Goal: Information Seeking & Learning: Learn about a topic

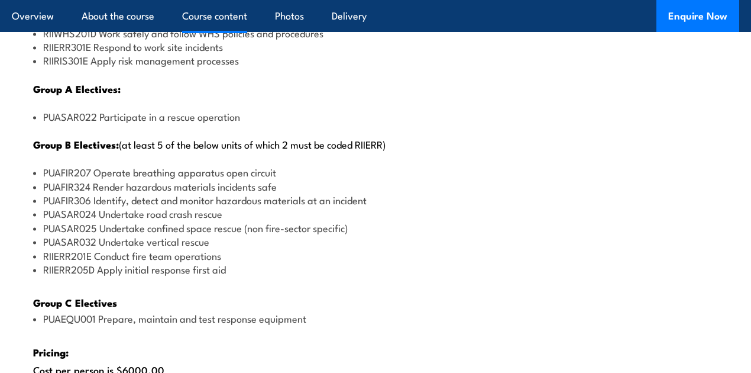
scroll to position [1526, 0]
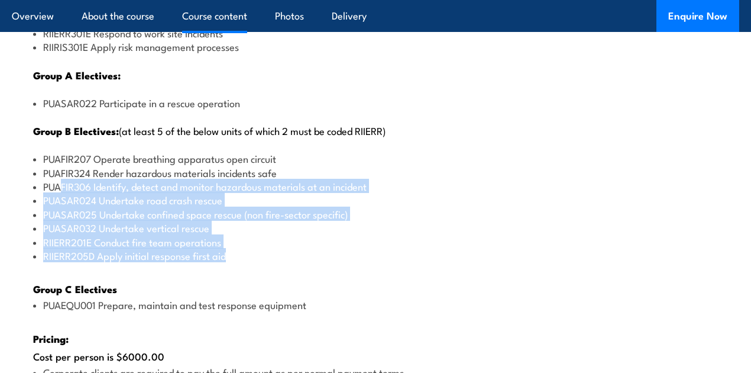
drag, startPoint x: 247, startPoint y: 279, endPoint x: 59, endPoint y: 206, distance: 201.1
click at [59, 206] on ul "PUAFIR207 Operate breathing apparatus open circuit PUAFIR324 Render hazardous m…" at bounding box center [375, 206] width 685 height 111
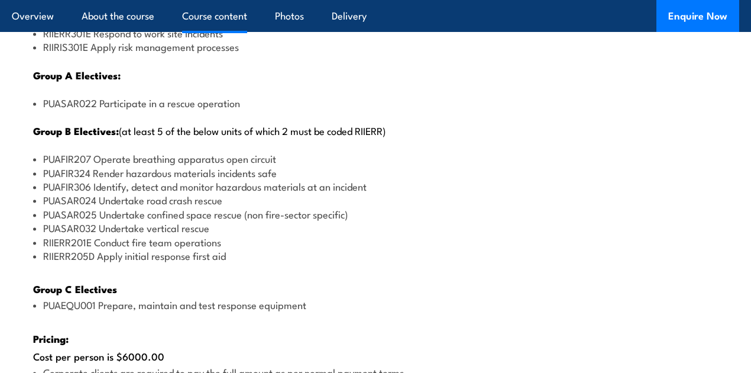
click at [317, 309] on div "There are two options, you can choose between: INTENSIVE - Attending the intens…" at bounding box center [375, 168] width 727 height 841
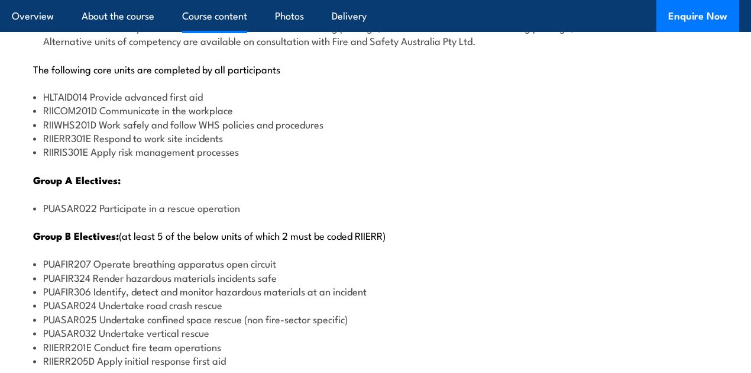
scroll to position [1408, 0]
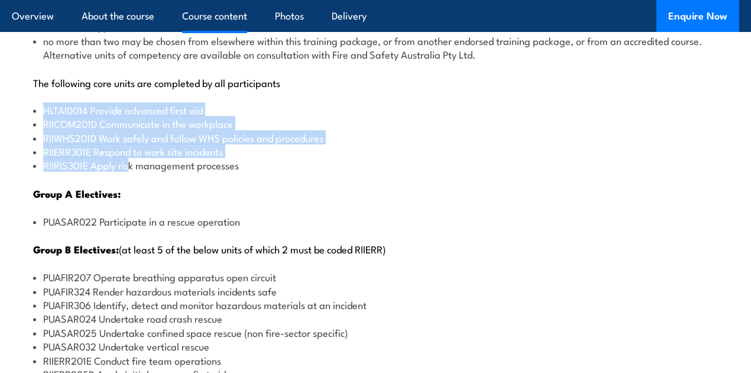
drag, startPoint x: 37, startPoint y: 136, endPoint x: 137, endPoint y: 189, distance: 113.2
click at [132, 172] on ul "HLTAID014 Provide advanced first aid RIICOM201D Communicate in the workplace RI…" at bounding box center [375, 137] width 685 height 69
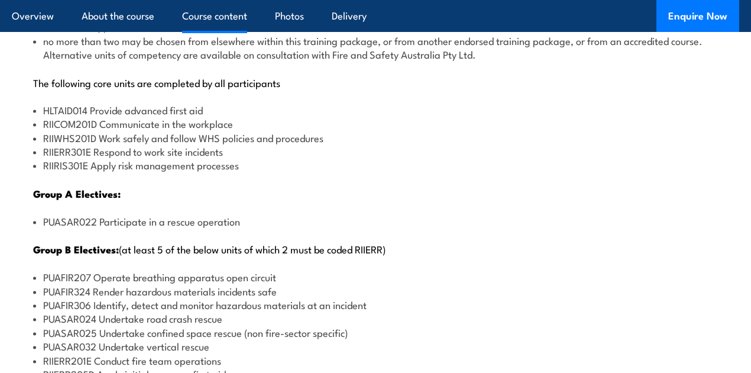
click at [145, 171] on li "RIIRIS301E Apply risk management processes" at bounding box center [375, 165] width 685 height 14
click at [392, 228] on li "PUASAR022 Participate in a rescue operation" at bounding box center [375, 221] width 685 height 14
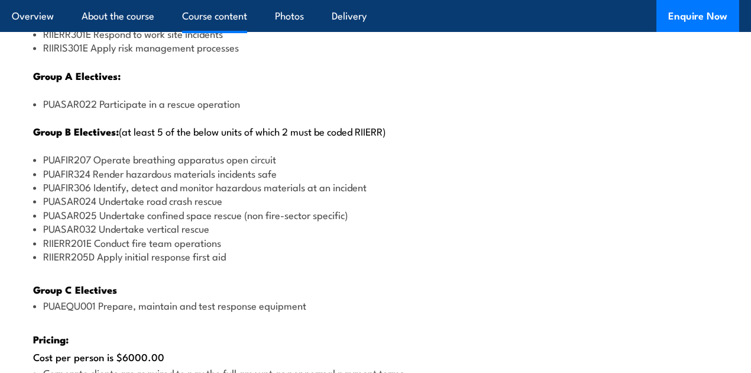
scroll to position [1526, 0]
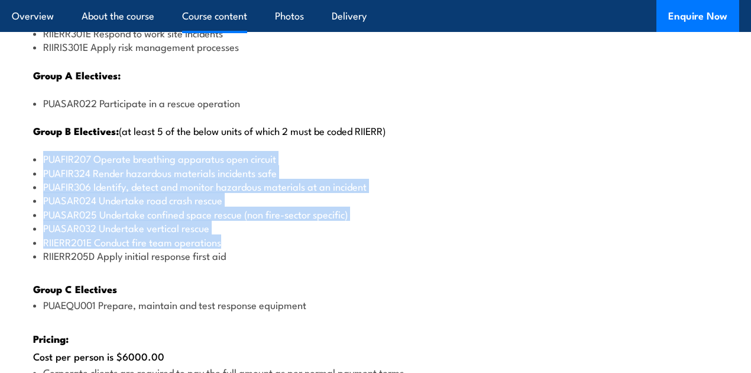
drag, startPoint x: 43, startPoint y: 182, endPoint x: 260, endPoint y: 266, distance: 233.2
click at [260, 262] on ul "PUAFIR207 Operate breathing apparatus open circuit PUAFIR324 Render hazardous m…" at bounding box center [375, 206] width 685 height 111
click at [260, 248] on li "RIIERR201E Conduct fire team operations" at bounding box center [375, 242] width 685 height 14
drag, startPoint x: 46, startPoint y: 181, endPoint x: 168, endPoint y: 258, distance: 144.0
click at [168, 258] on ul "PUAFIR207 Operate breathing apparatus open circuit PUAFIR324 Render hazardous m…" at bounding box center [375, 206] width 685 height 111
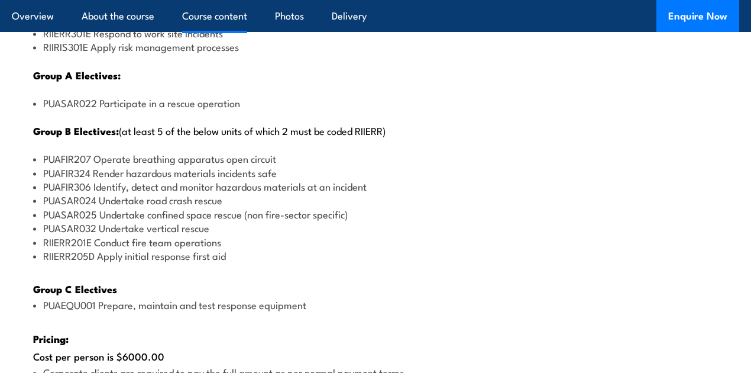
drag, startPoint x: 176, startPoint y: 254, endPoint x: 158, endPoint y: 250, distance: 17.6
click at [176, 234] on li "PUASAR032 Undertake vertical rescue" at bounding box center [375, 228] width 685 height 14
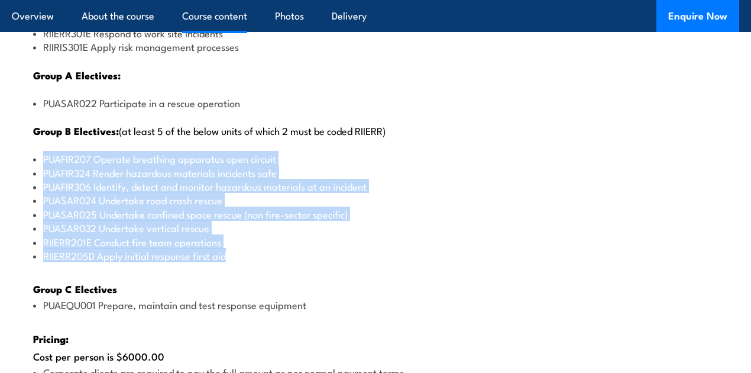
drag, startPoint x: 41, startPoint y: 182, endPoint x: 210, endPoint y: 284, distance: 197.1
click at [232, 262] on ul "PUAFIR207 Operate breathing apparatus open circuit PUAFIR324 Render hazardous m…" at bounding box center [375, 206] width 685 height 111
copy ul "PUAFIR207 Operate breathing apparatus open circuit PUAFIR324 Render hazardous m…"
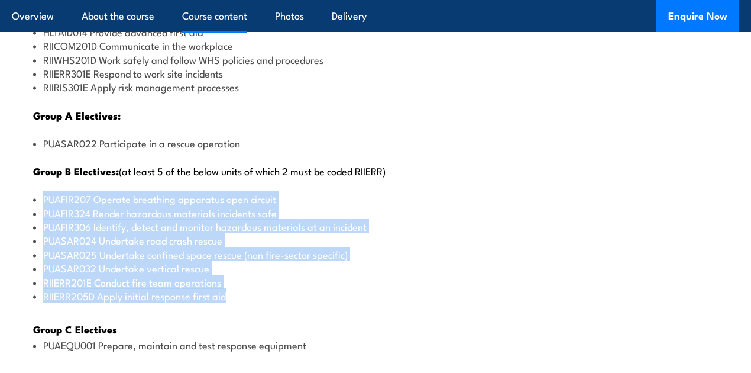
scroll to position [1487, 0]
click at [299, 302] on li "RIIERR205D Apply initial response first aid" at bounding box center [375, 295] width 685 height 14
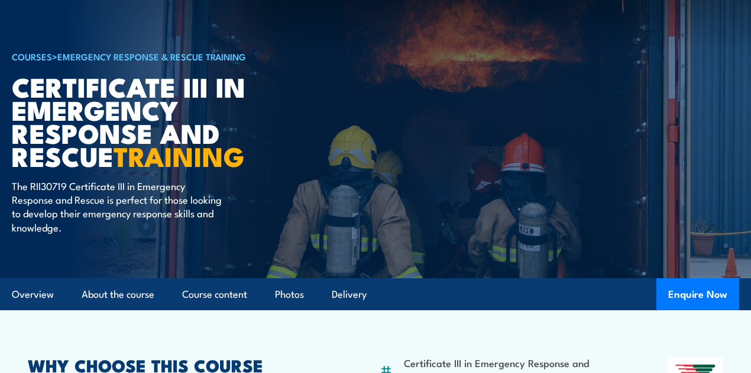
scroll to position [79, 0]
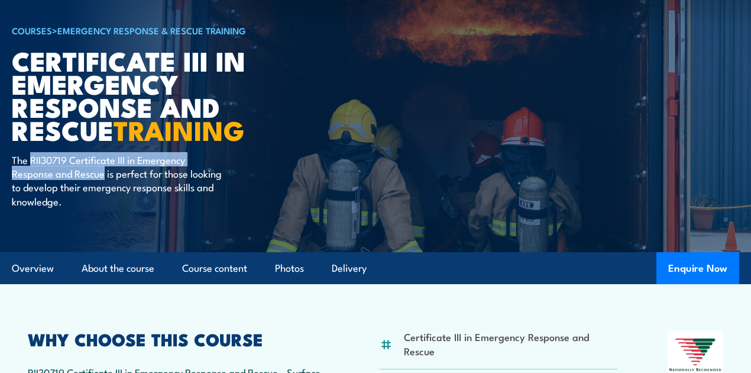
drag, startPoint x: 49, startPoint y: 187, endPoint x: 103, endPoint y: 202, distance: 56.0
click at [103, 202] on p "The RII30719 Certificate III in Emergency Response and Rescue is perfect for th…" at bounding box center [120, 181] width 216 height 56
copy p "RII30719 Certificate III in Emergency Response and Rescue"
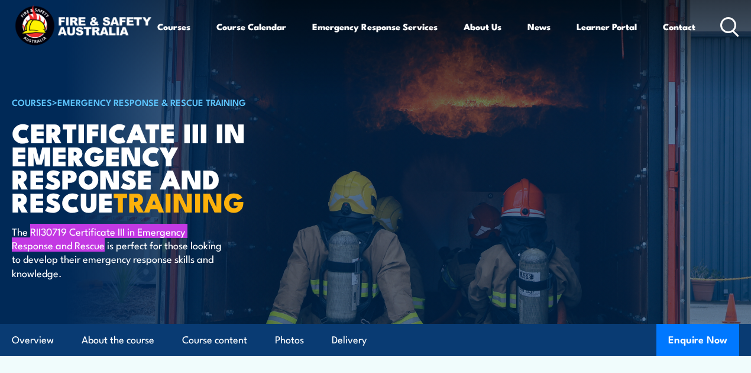
scroll to position [0, 0]
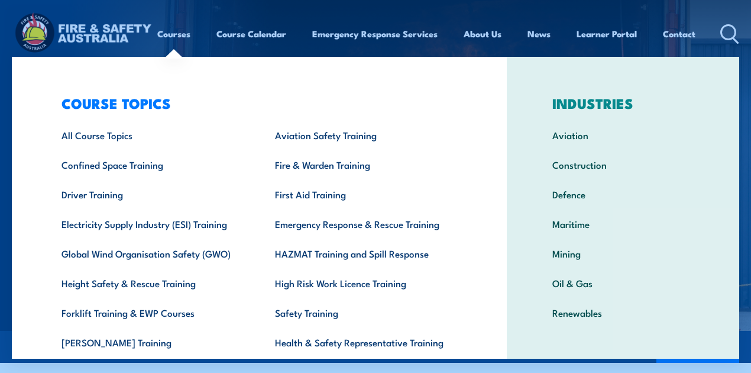
drag, startPoint x: 36, startPoint y: 70, endPoint x: 44, endPoint y: 72, distance: 8.0
click at [36, 70] on div "COURSE TOPICS All Course Topics Aviation Safety Training Confined Space Trainin…" at bounding box center [259, 244] width 495 height 374
click at [22, 70] on div "COURSE TOPICS All Course Topics Aviation Safety Training Confined Space Trainin…" at bounding box center [259, 244] width 495 height 374
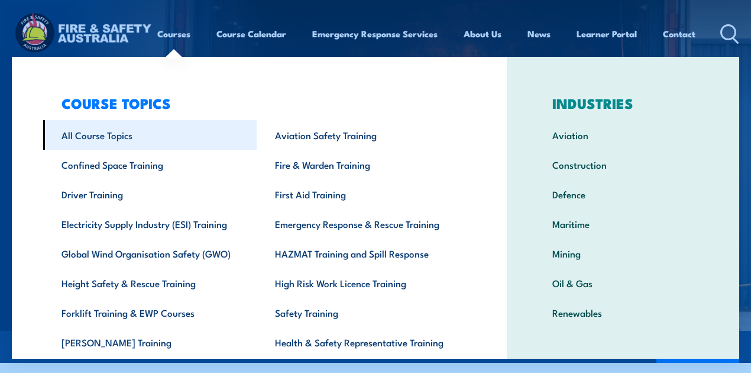
click at [104, 135] on link "All Course Topics" at bounding box center [149, 135] width 213 height 30
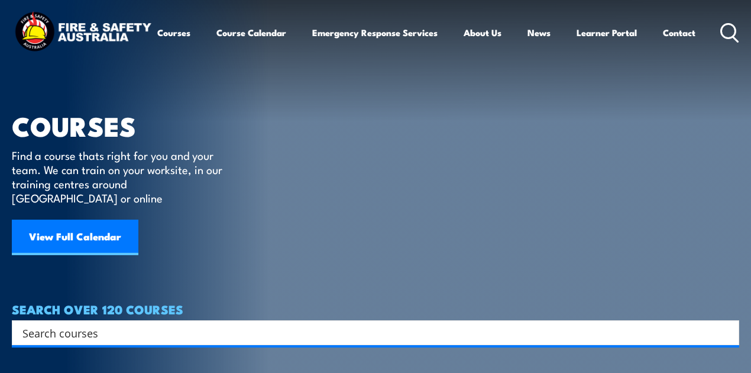
click at [720, 43] on icon at bounding box center [729, 33] width 19 height 20
click at [67, 325] on input "Search input" at bounding box center [367, 332] width 691 height 18
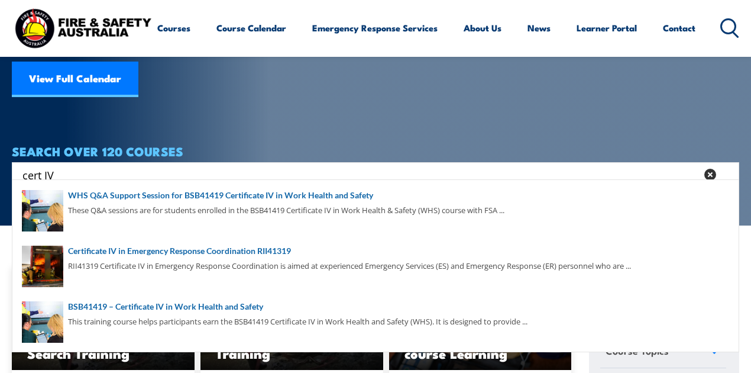
scroll to position [157, 0]
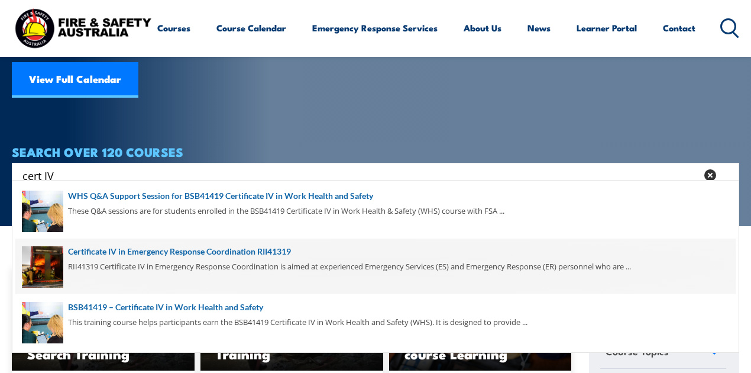
type input "cert IV"
click at [224, 249] on span at bounding box center [375, 266] width 720 height 56
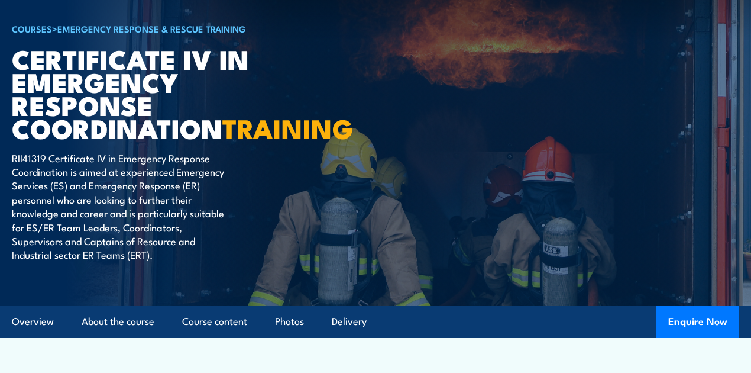
scroll to position [79, 0]
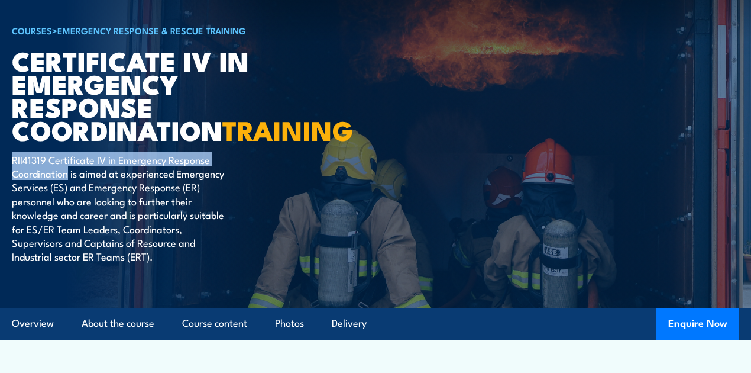
drag, startPoint x: 14, startPoint y: 212, endPoint x: 67, endPoint y: 228, distance: 55.0
click at [67, 228] on p "RII41319 Certificate IV in Emergency Response Coordination is aimed at experien…" at bounding box center [120, 208] width 216 height 111
copy p "RII41319 Certificate IV in Emergency Response Coordination"
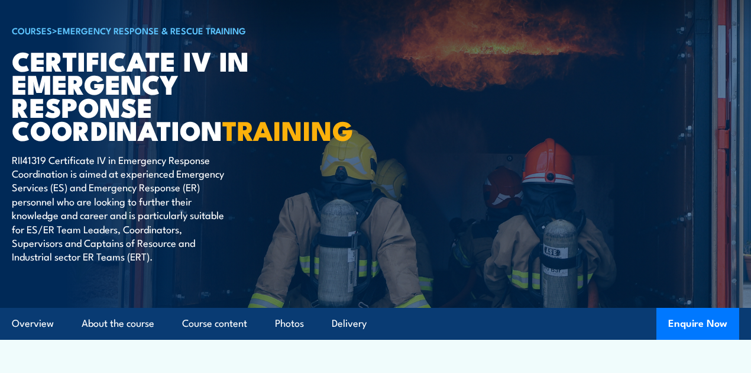
click at [403, 273] on article "COURSES > Emergency Response & Rescue Training Certificate IV in Emergency Resp…" at bounding box center [375, 114] width 727 height 387
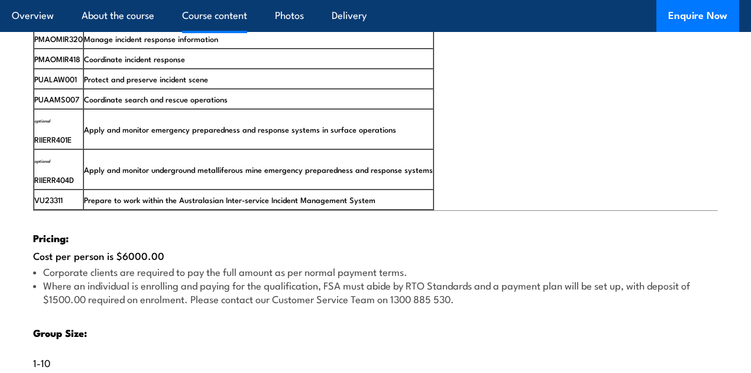
scroll to position [2168, 0]
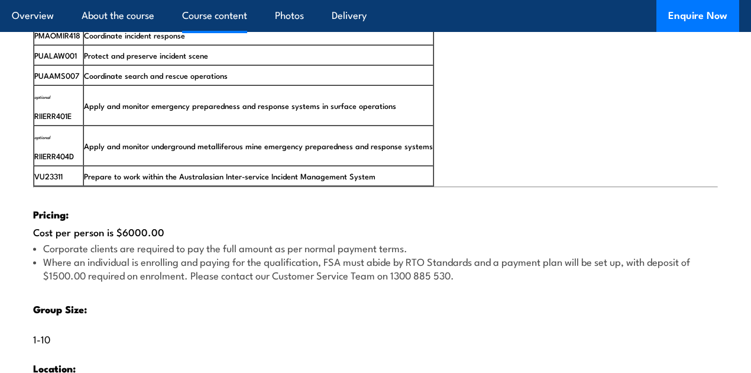
drag, startPoint x: 193, startPoint y: 270, endPoint x: 90, endPoint y: 268, distance: 102.9
click at [91, 268] on div "Pricing: Cost per person is $6000.00 Corporate clients are required to pay the …" at bounding box center [375, 346] width 685 height 319
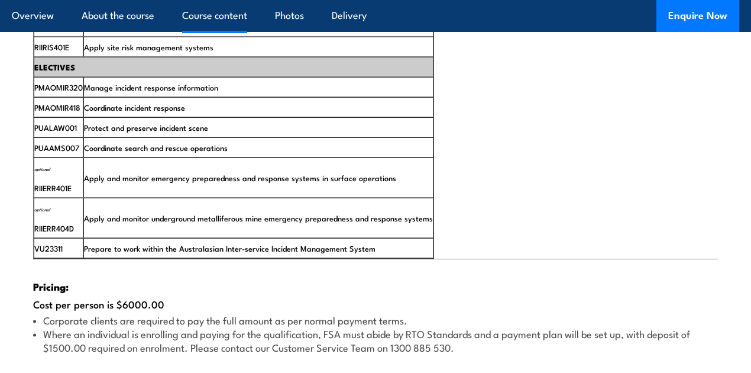
scroll to position [2089, 0]
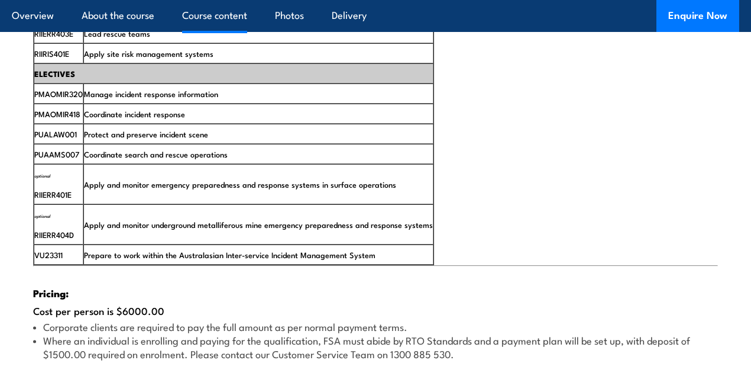
drag, startPoint x: 387, startPoint y: 288, endPoint x: 268, endPoint y: 279, distance: 118.6
click at [289, 264] on td "Prepare to work within the Australasian Inter-service Incident Management System" at bounding box center [258, 254] width 350 height 20
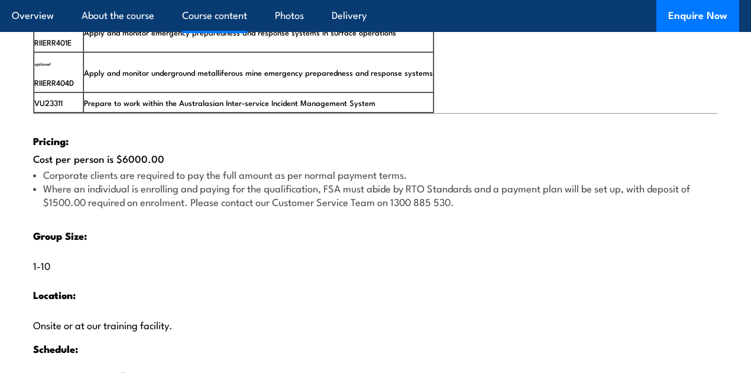
scroll to position [2129, 0]
